Goal: Task Accomplishment & Management: Manage account settings

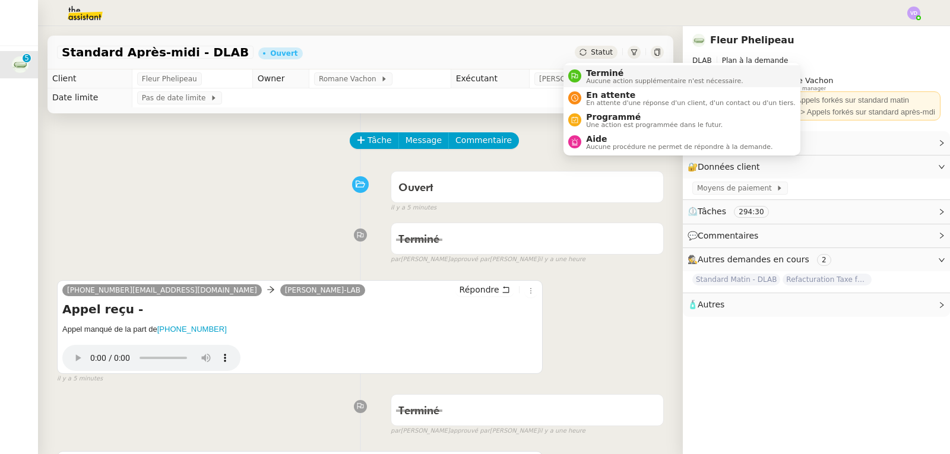
click at [597, 71] on span "Terminé" at bounding box center [664, 72] width 157 height 9
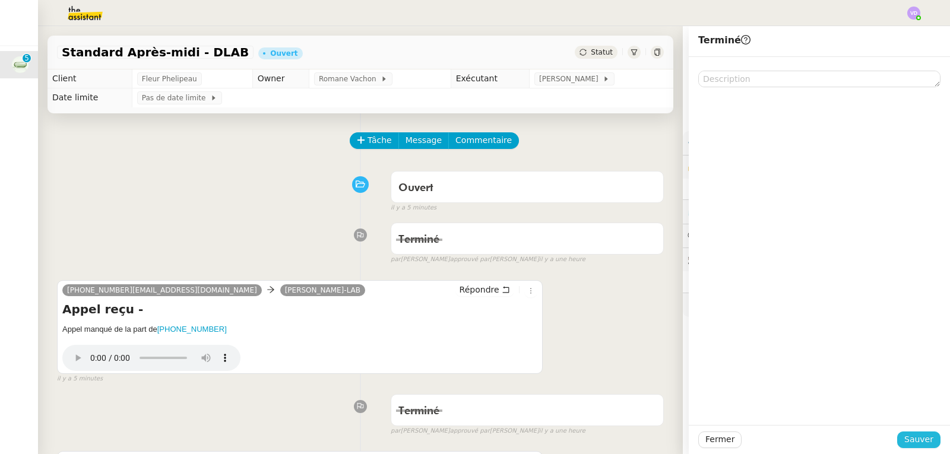
click at [907, 436] on span "Sauver" at bounding box center [918, 440] width 29 height 14
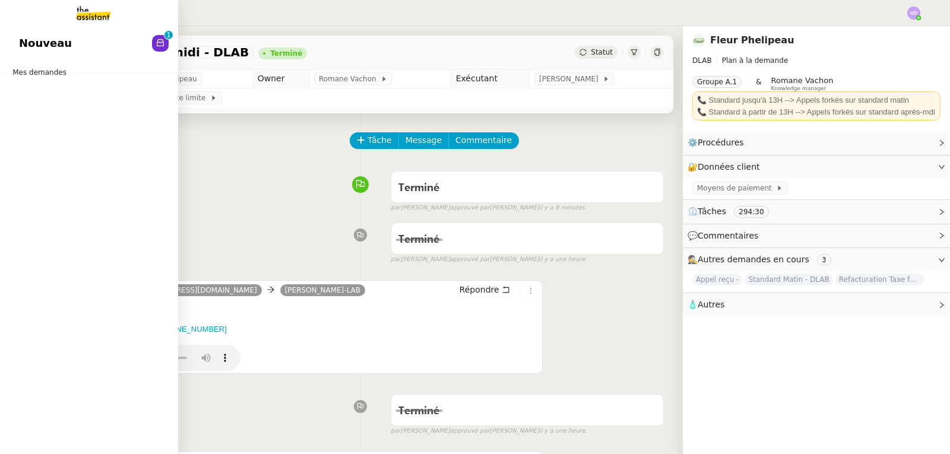
click at [38, 49] on span "Nouveau" at bounding box center [45, 43] width 53 height 18
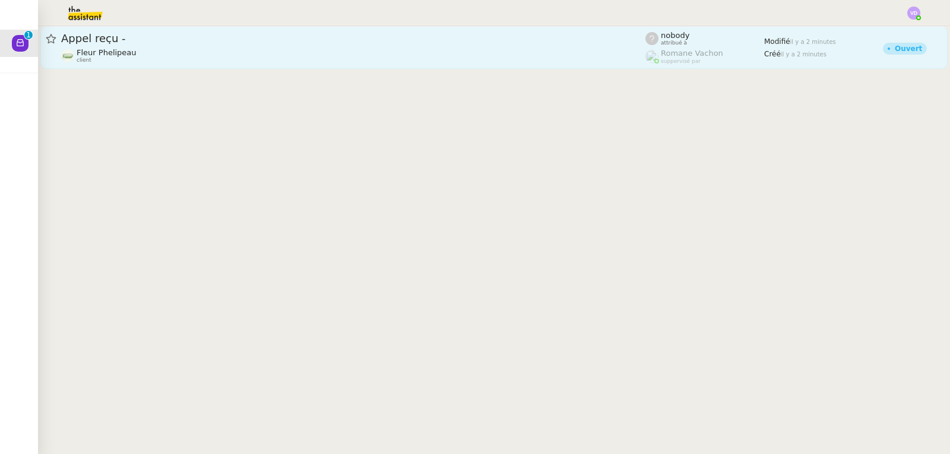
click at [214, 58] on div "Fleur Phelipeau client" at bounding box center [353, 55] width 584 height 15
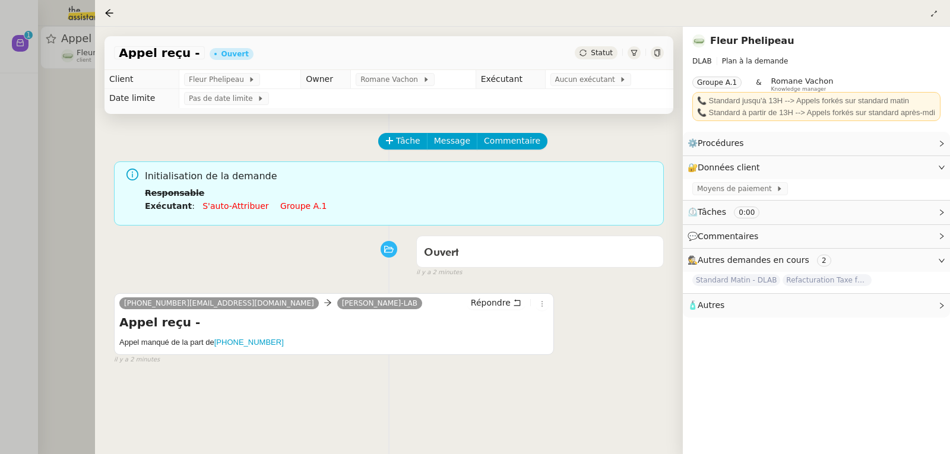
click at [599, 61] on div "Appel reçu - [PERSON_NAME]" at bounding box center [388, 53] width 569 height 34
click at [595, 54] on span "Statut" at bounding box center [602, 53] width 22 height 8
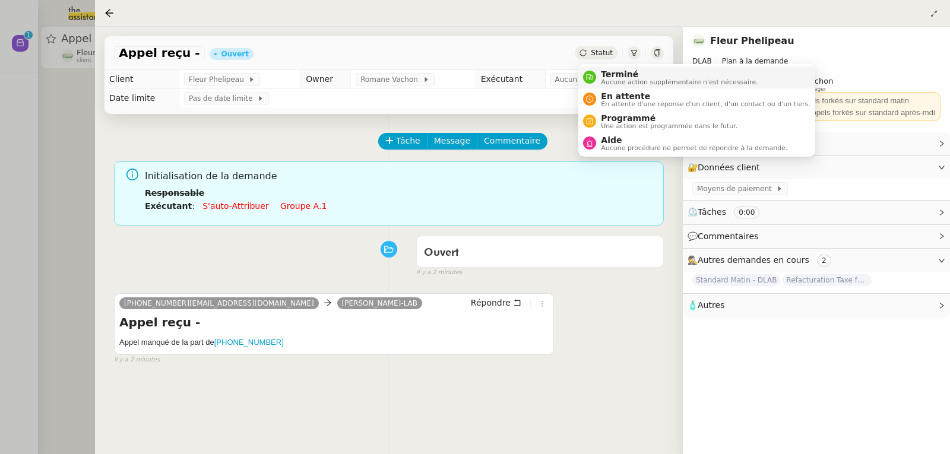
click at [599, 72] on div "Terminé Aucune action supplémentaire n'est nécessaire." at bounding box center [676, 77] width 161 height 16
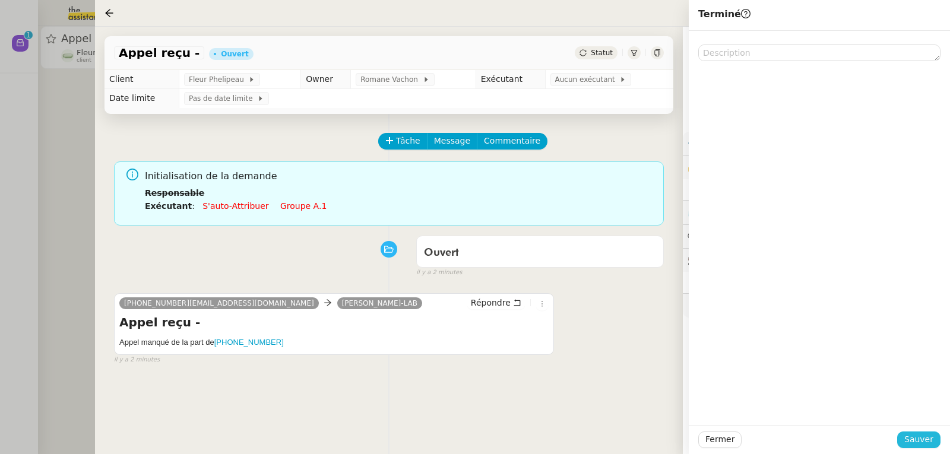
click at [915, 434] on span "Sauver" at bounding box center [918, 440] width 29 height 14
